Goal: Find specific page/section: Find specific page/section

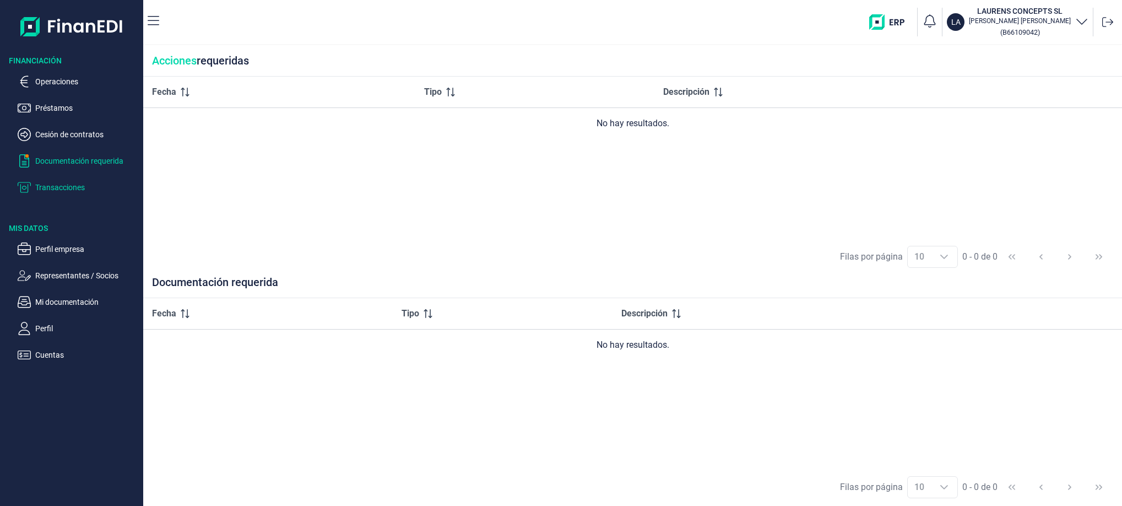
click at [79, 191] on p "Transacciones" at bounding box center [87, 187] width 104 height 13
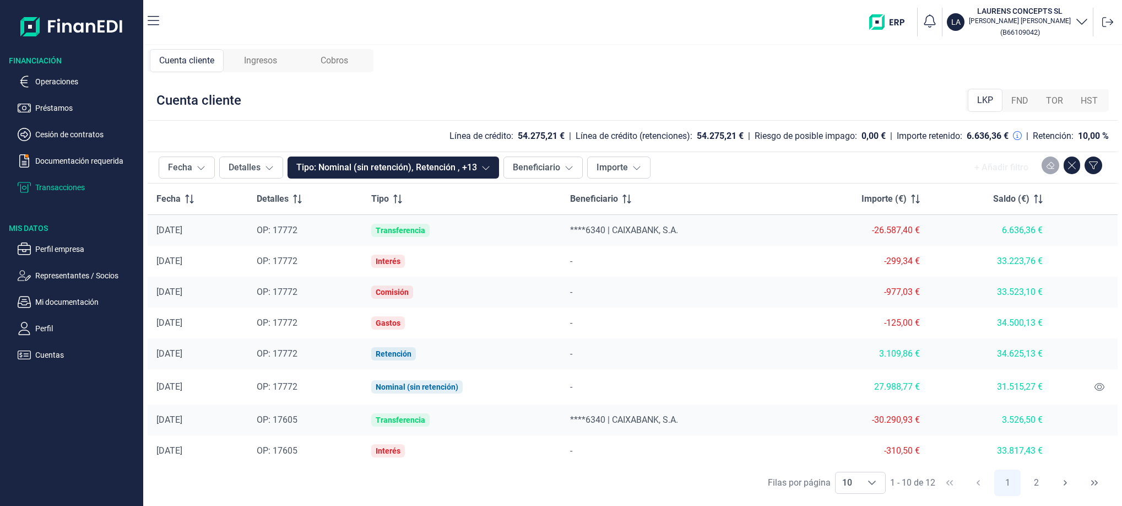
click at [1028, 99] on span "FND" at bounding box center [1019, 100] width 17 height 13
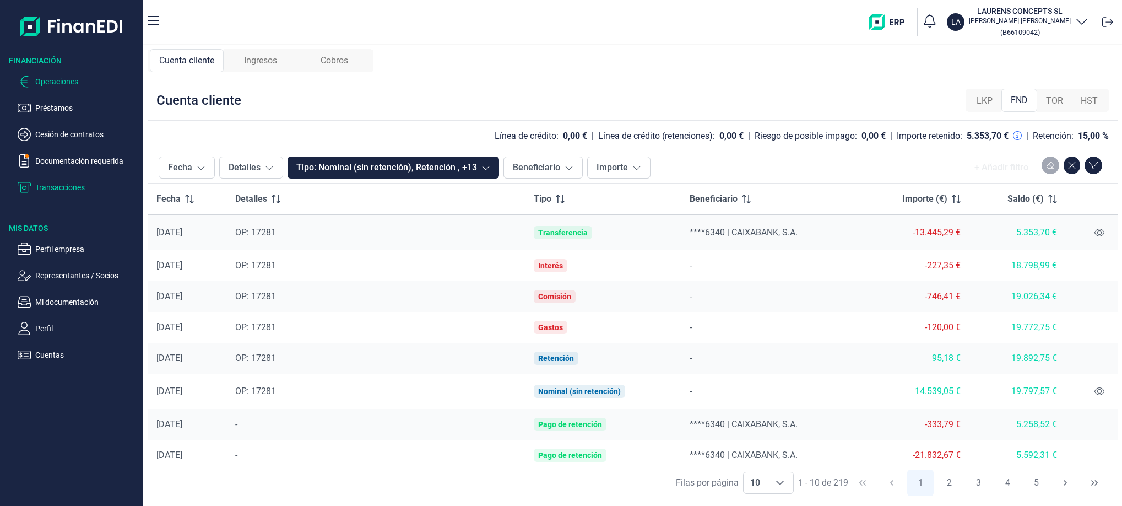
click at [69, 80] on p "Operaciones" at bounding box center [87, 81] width 104 height 13
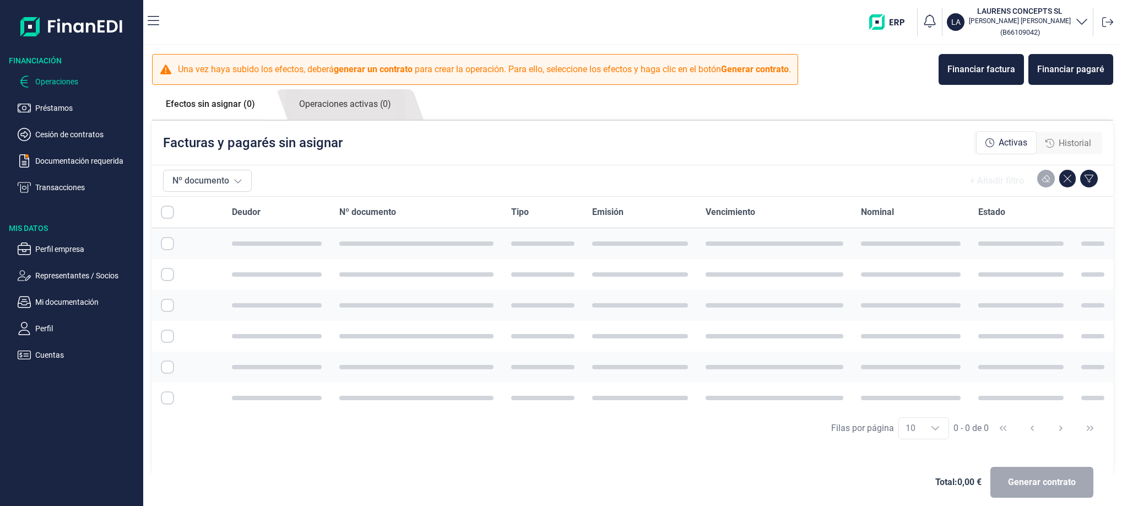
checkbox input "true"
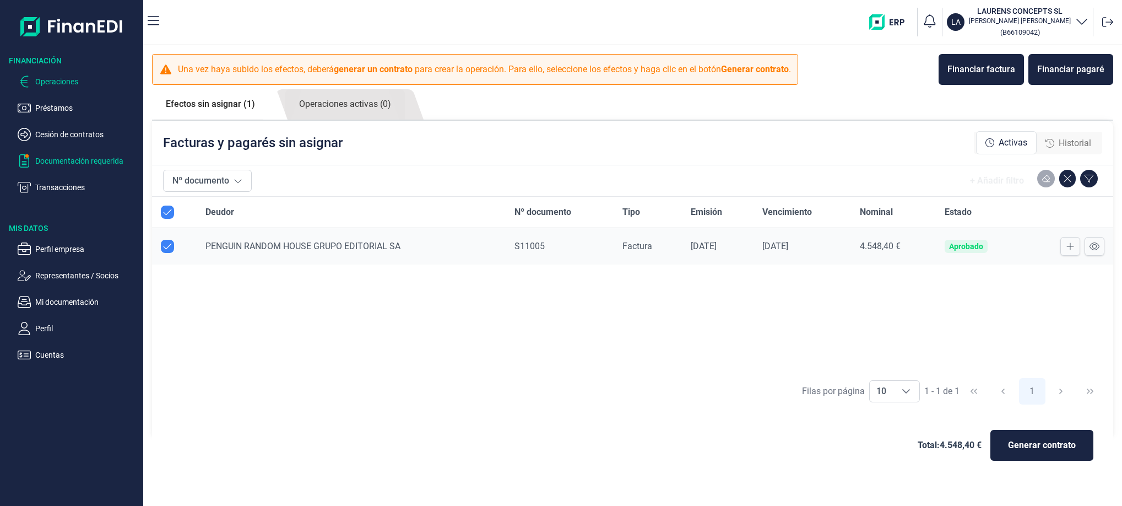
click at [59, 158] on p "Documentación requerida" at bounding box center [87, 160] width 104 height 13
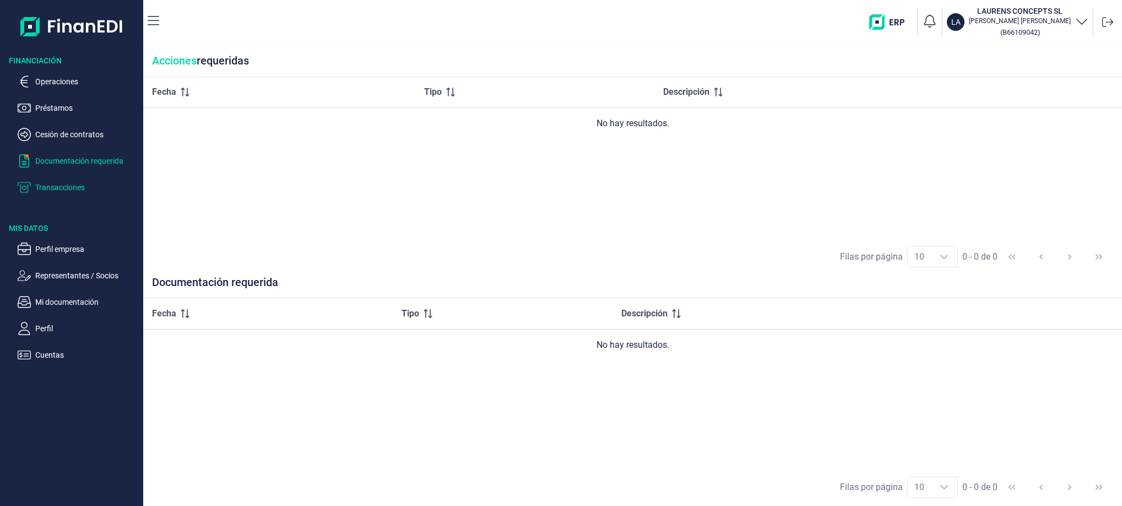
click at [55, 182] on p "Transacciones" at bounding box center [87, 187] width 104 height 13
